Goal: Navigation & Orientation: Find specific page/section

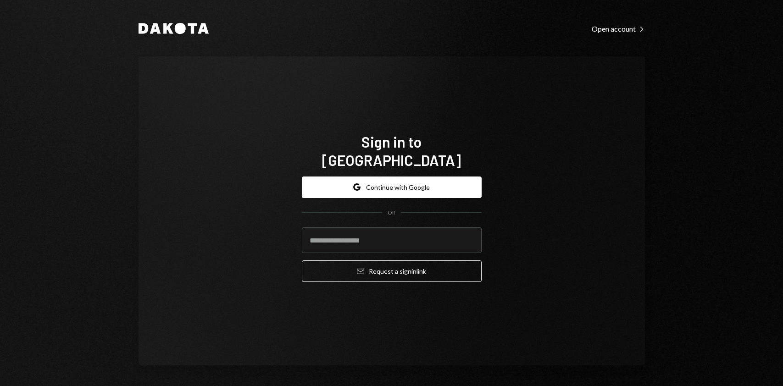
click at [394, 234] on input "email" at bounding box center [392, 240] width 180 height 26
type input "**********"
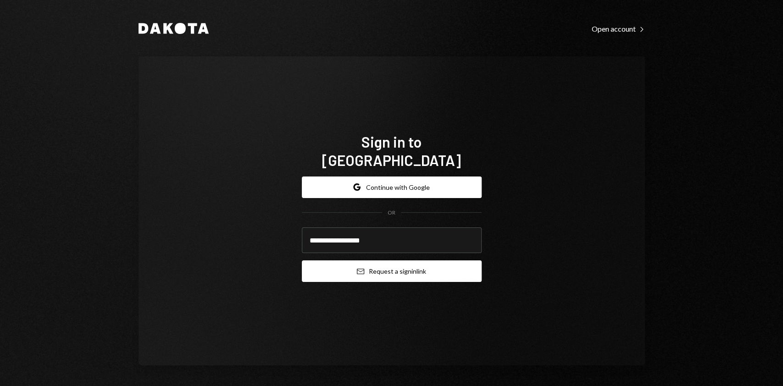
click at [407, 265] on button "Email Request a sign in link" at bounding box center [392, 271] width 180 height 22
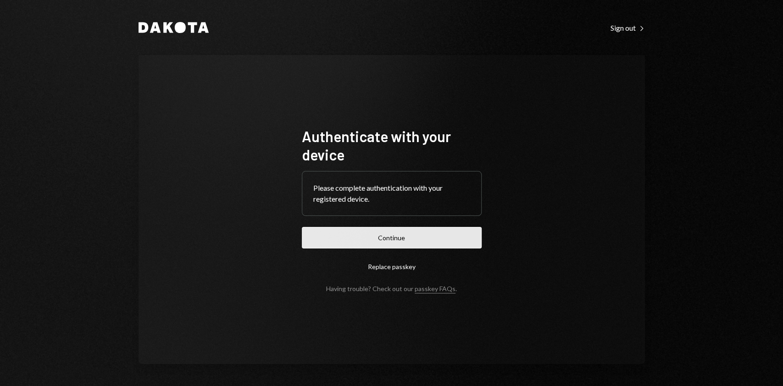
click at [390, 235] on button "Continue" at bounding box center [392, 238] width 180 height 22
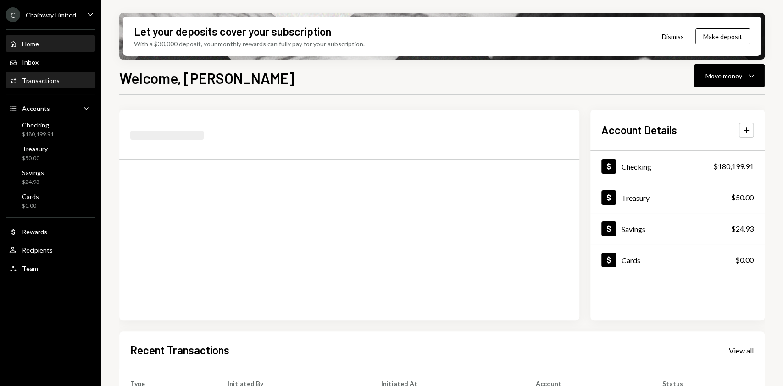
click at [49, 81] on div "Transactions" at bounding box center [41, 81] width 38 height 8
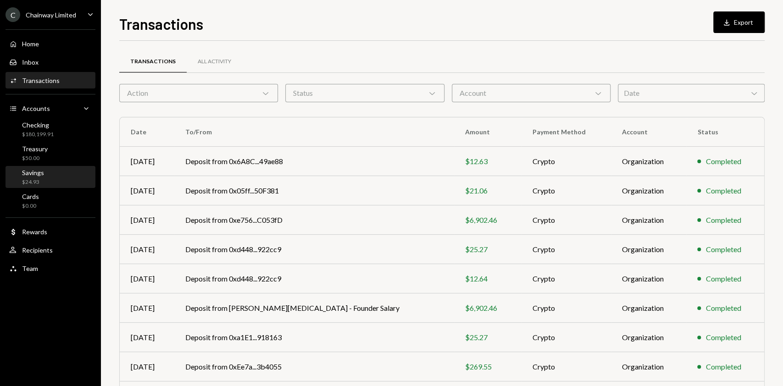
click at [54, 177] on div "Savings $24.93" at bounding box center [50, 177] width 83 height 17
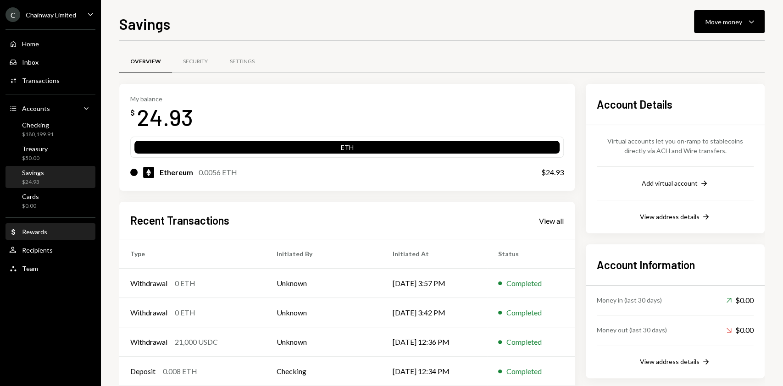
click at [44, 238] on div "Dollar Rewards" at bounding box center [50, 232] width 83 height 16
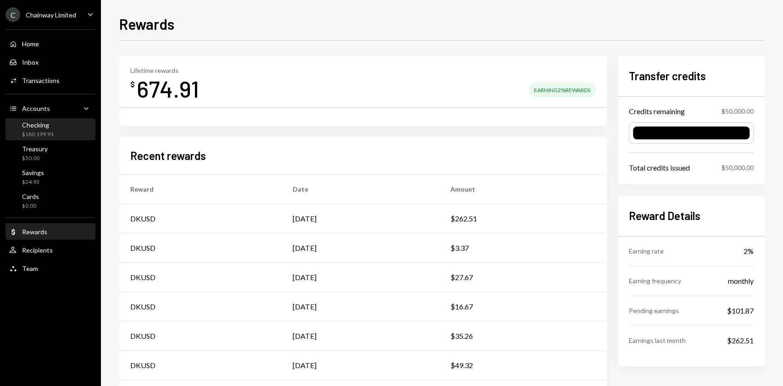
click at [44, 134] on div "$180,199.91" at bounding box center [38, 135] width 32 height 8
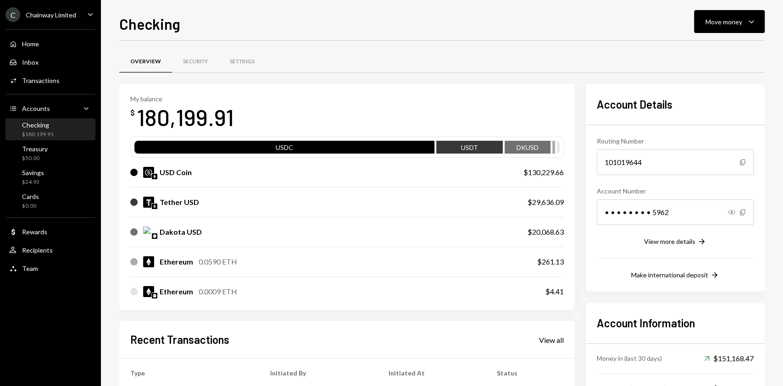
click at [22, 90] on div "Home Home Inbox Inbox Activities Transactions Accounts Accounts Caret Down Chec…" at bounding box center [50, 151] width 101 height 255
click at [28, 84] on div "Activities Transactions" at bounding box center [34, 81] width 50 height 8
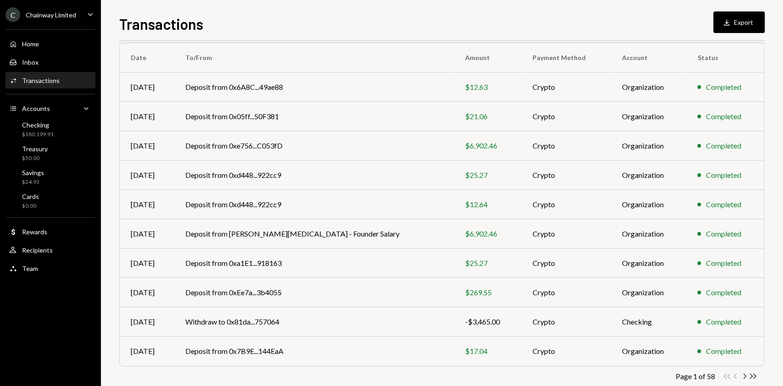
scroll to position [93, 0]
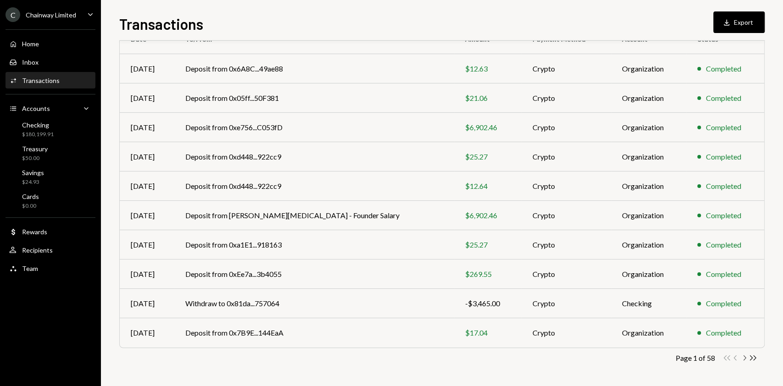
click at [587, 289] on icon "Chevron Right" at bounding box center [744, 358] width 9 height 9
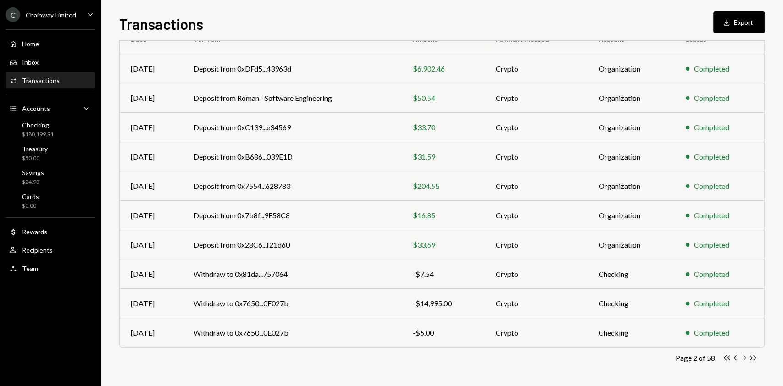
click at [587, 289] on icon "Chevron Right" at bounding box center [744, 358] width 9 height 9
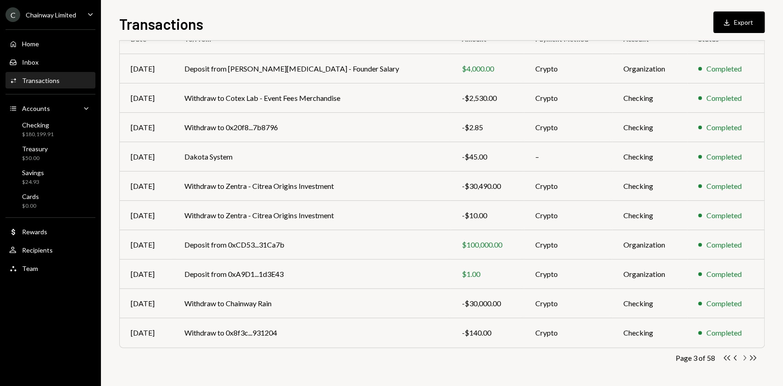
click at [587, 289] on icon "Chevron Right" at bounding box center [744, 358] width 9 height 9
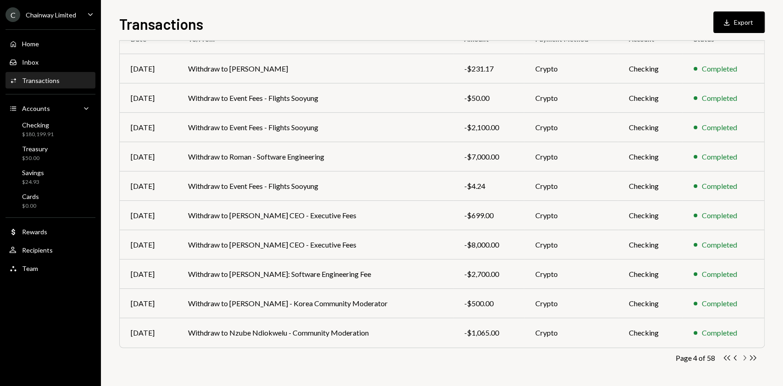
click at [587, 289] on icon "Chevron Right" at bounding box center [744, 358] width 9 height 9
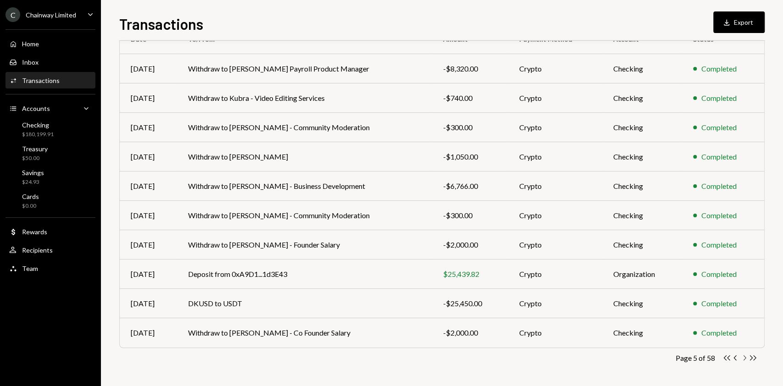
click at [587, 289] on icon "Chevron Right" at bounding box center [744, 358] width 9 height 9
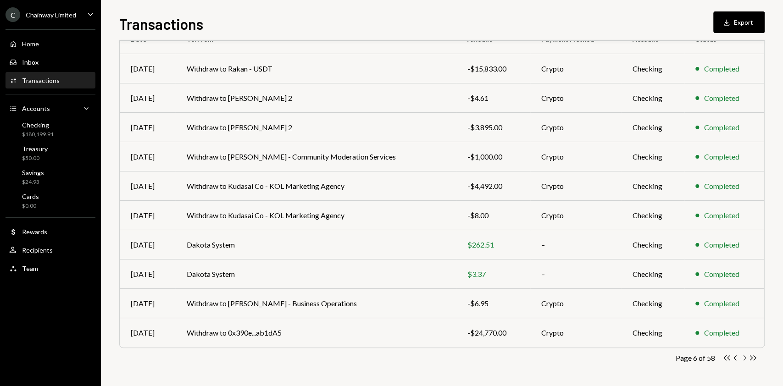
click at [587, 289] on icon "Chevron Right" at bounding box center [744, 358] width 9 height 9
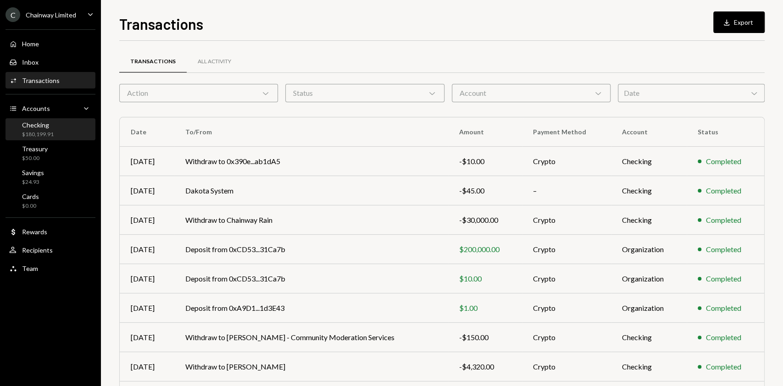
click at [30, 127] on div "Checking" at bounding box center [38, 125] width 32 height 8
